Goal: Task Accomplishment & Management: Use online tool/utility

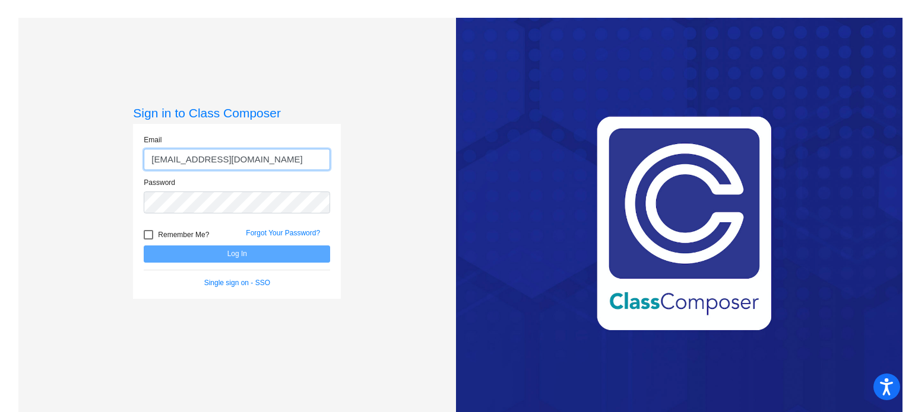
type input "[EMAIL_ADDRESS][DOMAIN_NAME]"
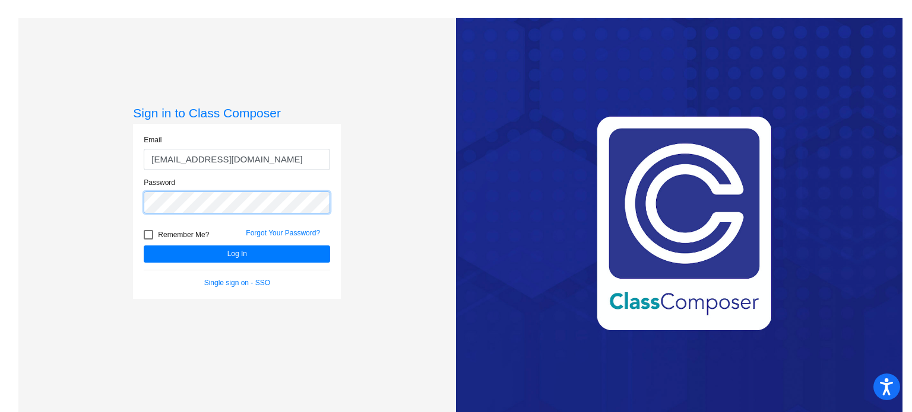
click at [144, 246] on button "Log In" at bounding box center [237, 254] width 186 height 17
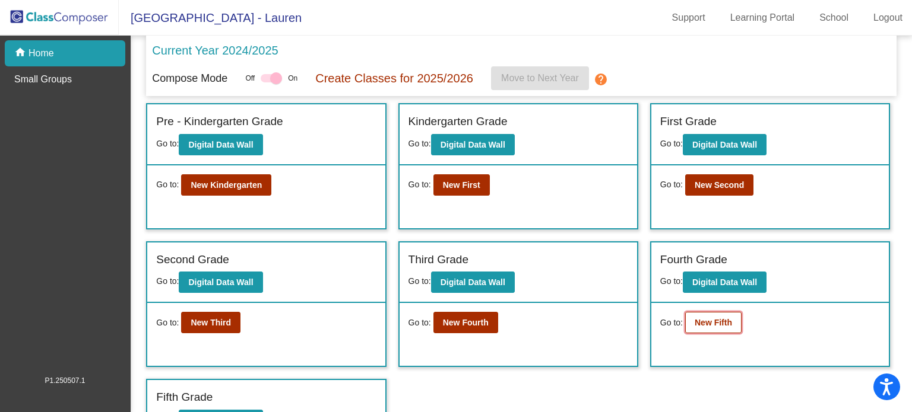
click at [702, 325] on b "New Fifth" at bounding box center [712, 322] width 37 height 9
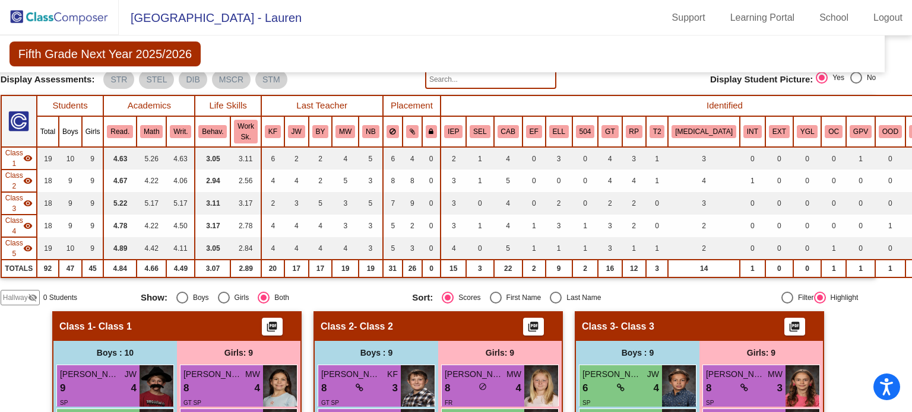
scroll to position [21, 17]
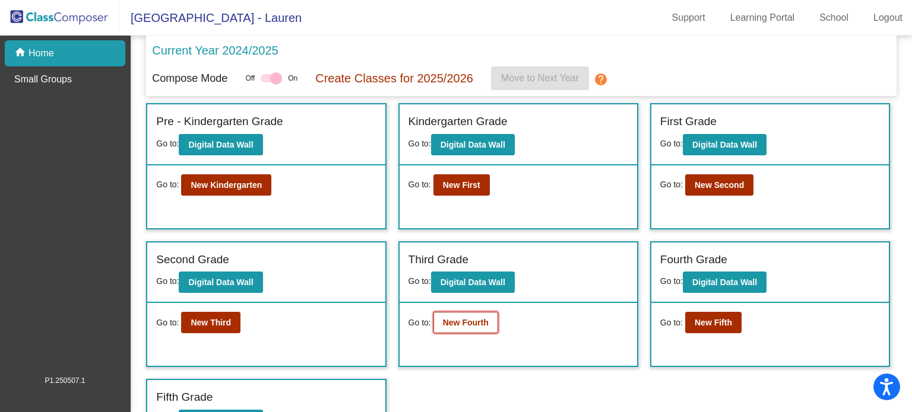
click at [468, 319] on b "New Fourth" at bounding box center [466, 322] width 46 height 9
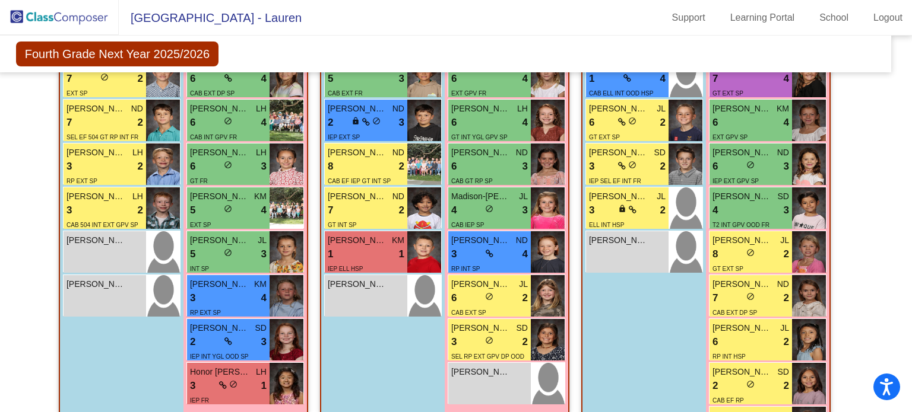
scroll to position [463, 11]
